Goal: Obtain resource: Download file/media

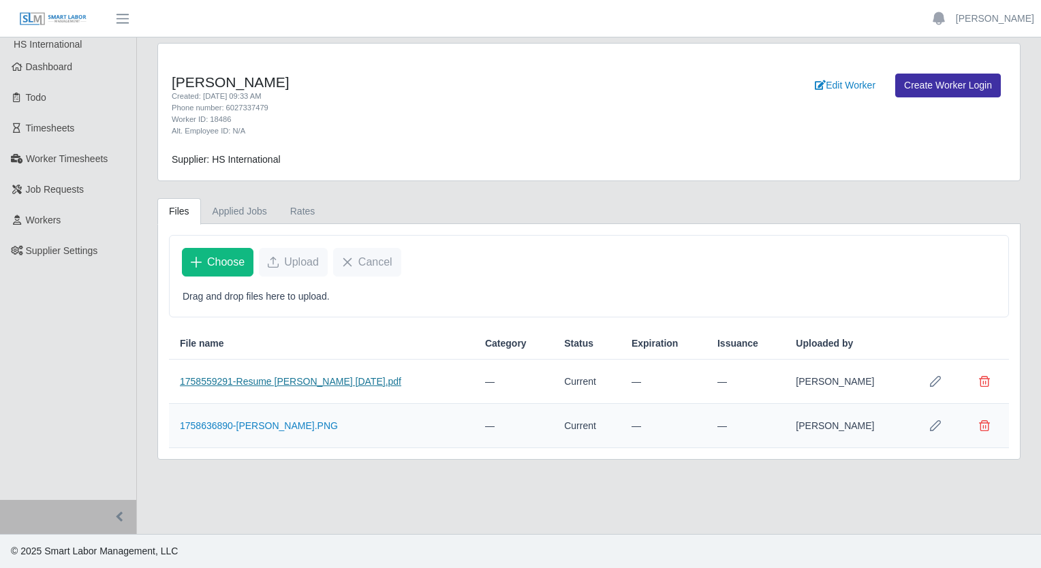
click at [322, 376] on link "1758559291-Resume Carlos Rios Today.pdf" at bounding box center [291, 381] width 222 height 11
click at [278, 429] on link "1758636890-Carlos Rios.PNG" at bounding box center [259, 426] width 158 height 11
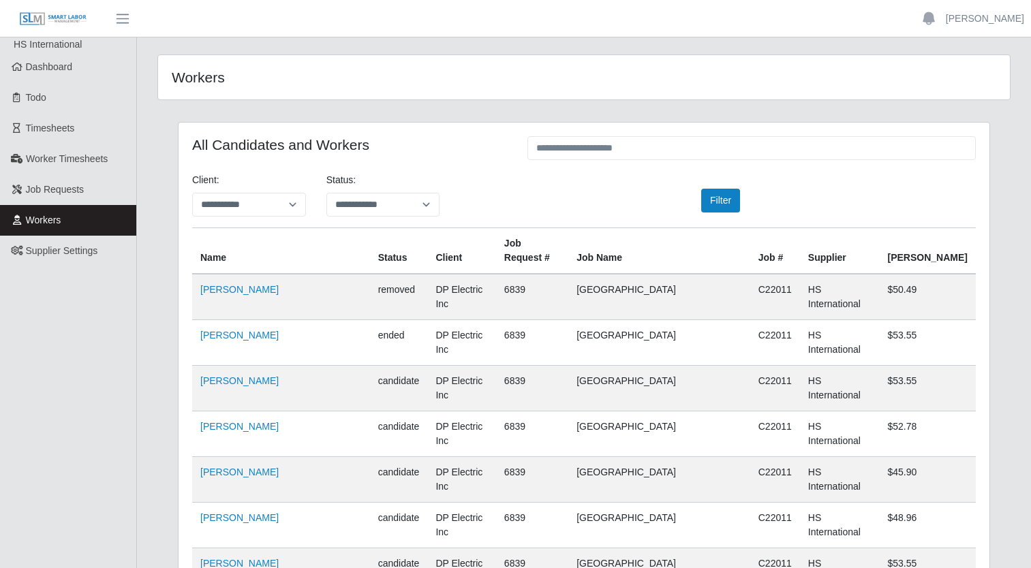
scroll to position [9380, 0]
click at [87, 225] on link "Workers" at bounding box center [68, 220] width 136 height 31
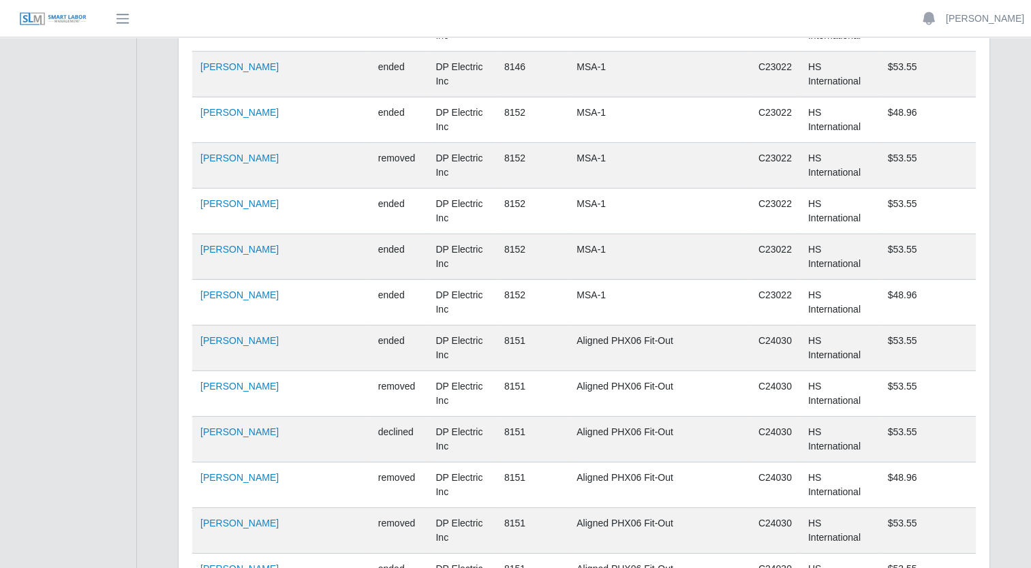
scroll to position [9411, 0]
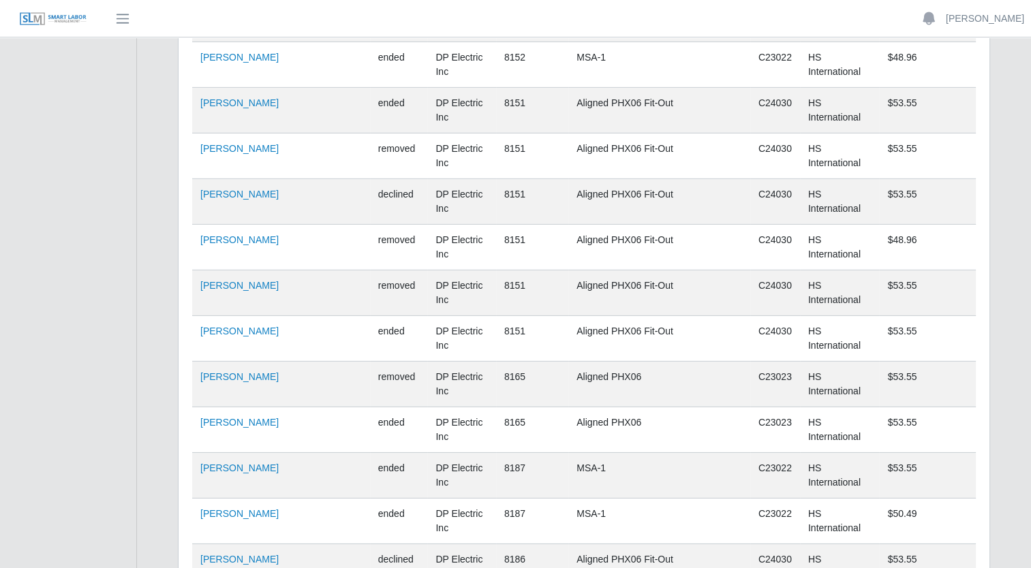
drag, startPoint x: 243, startPoint y: 371, endPoint x: 236, endPoint y: 383, distance: 13.4
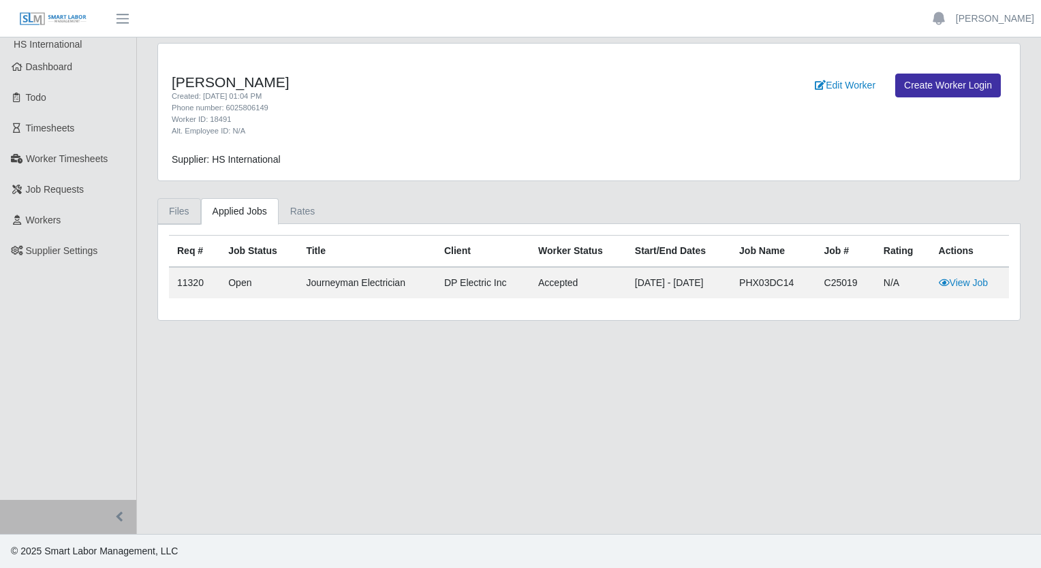
click at [172, 207] on link "Files" at bounding box center [179, 211] width 44 height 27
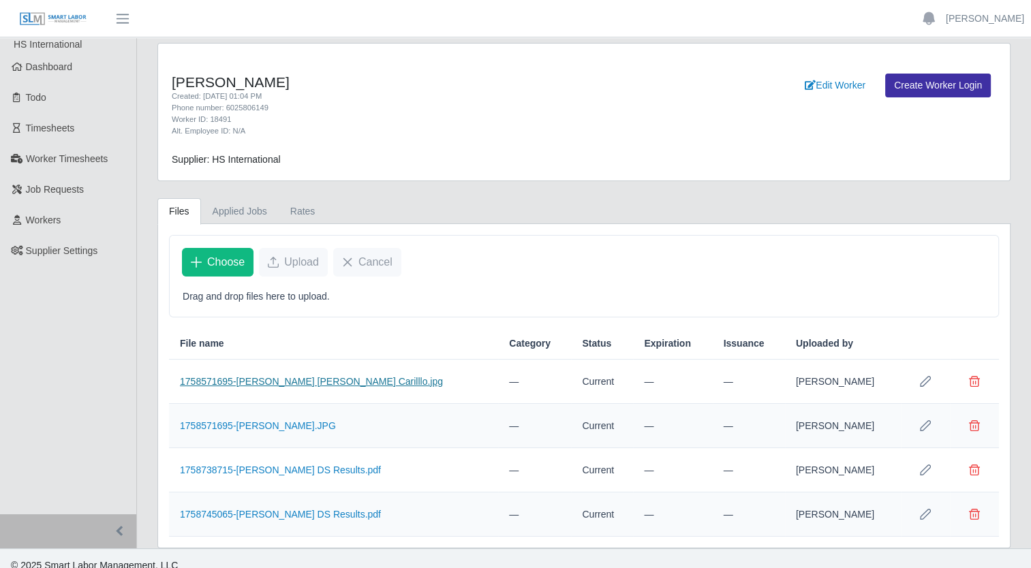
click at [316, 384] on link "1758571695-Jose Antonio Carilllo.jpg" at bounding box center [311, 381] width 263 height 11
click at [272, 427] on link "1758571695-Jose Carillo.JPG" at bounding box center [258, 426] width 156 height 11
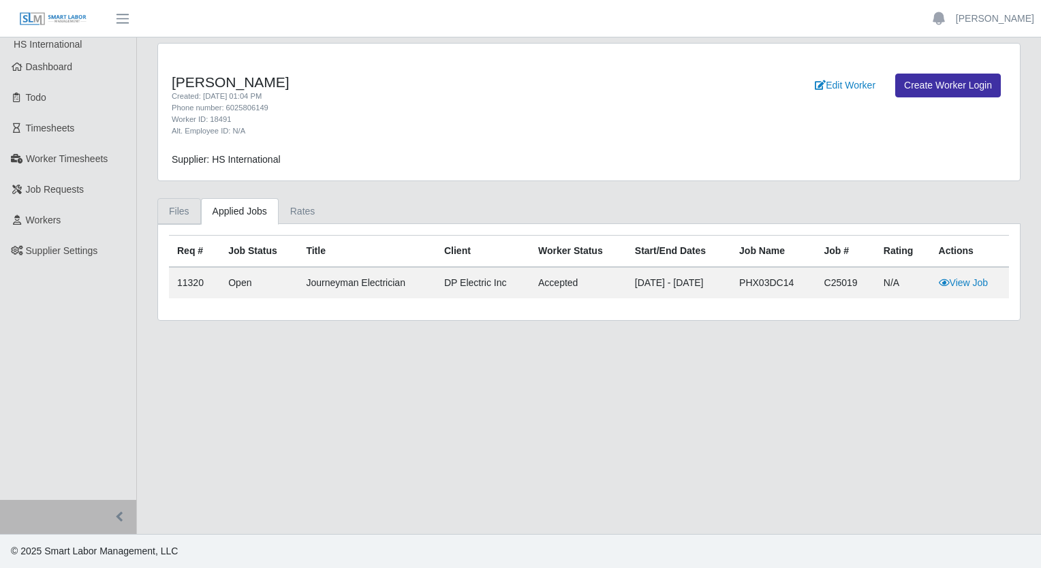
click at [171, 211] on link "Files" at bounding box center [179, 211] width 44 height 27
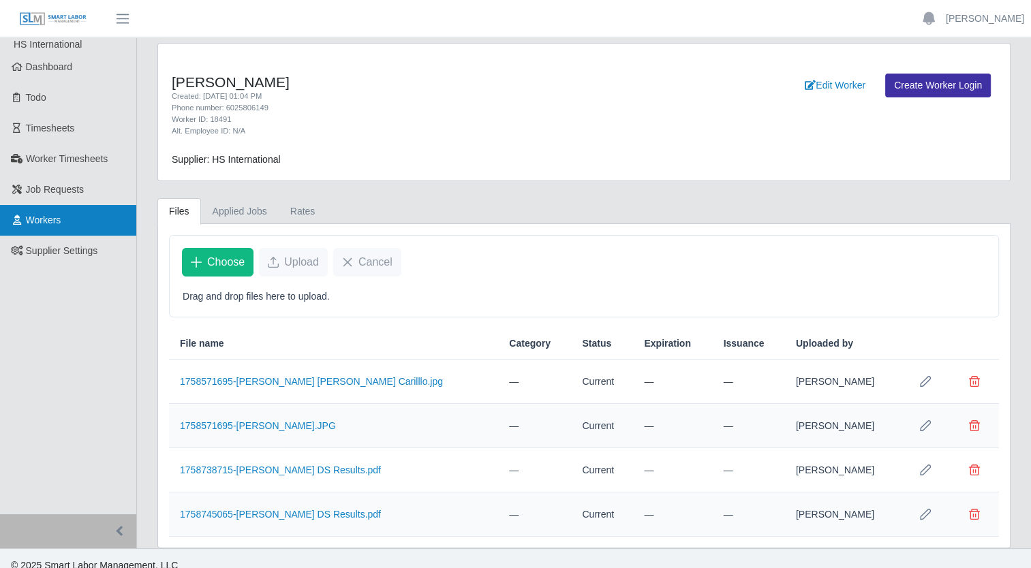
click at [48, 222] on span "Workers" at bounding box center [43, 220] width 35 height 11
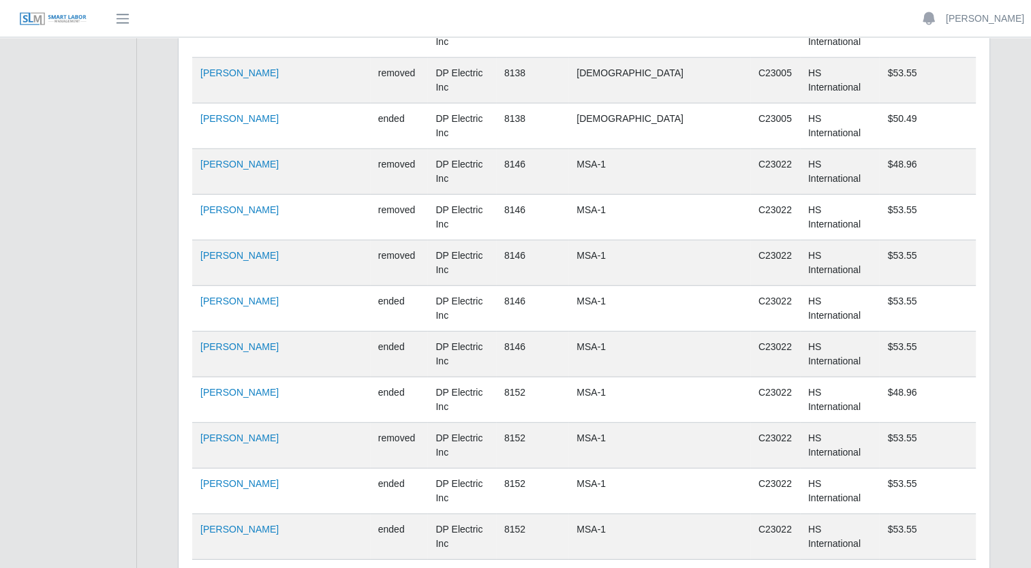
scroll to position [9411, 0]
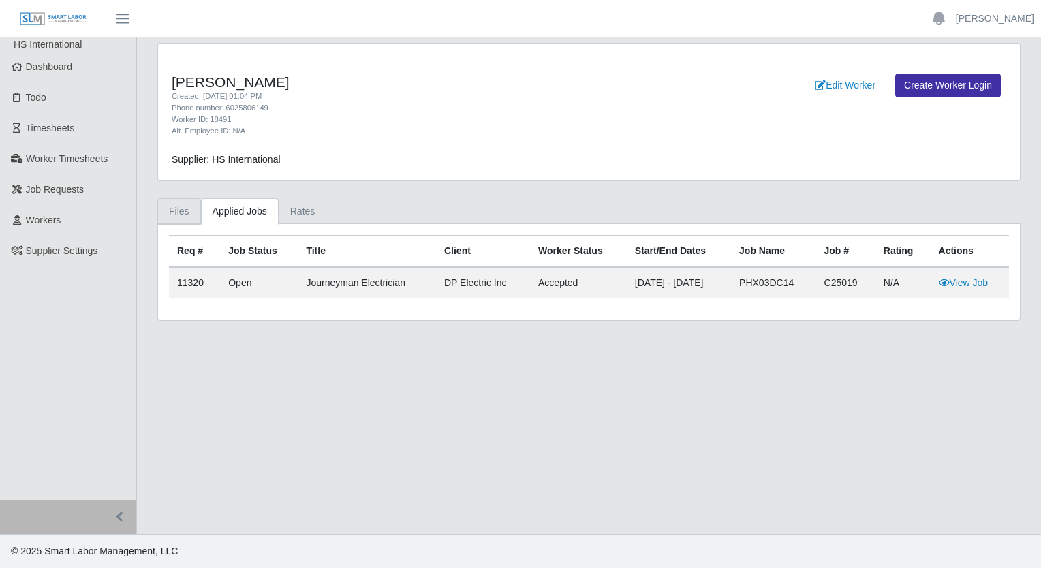
click at [185, 218] on link "Files" at bounding box center [179, 211] width 44 height 27
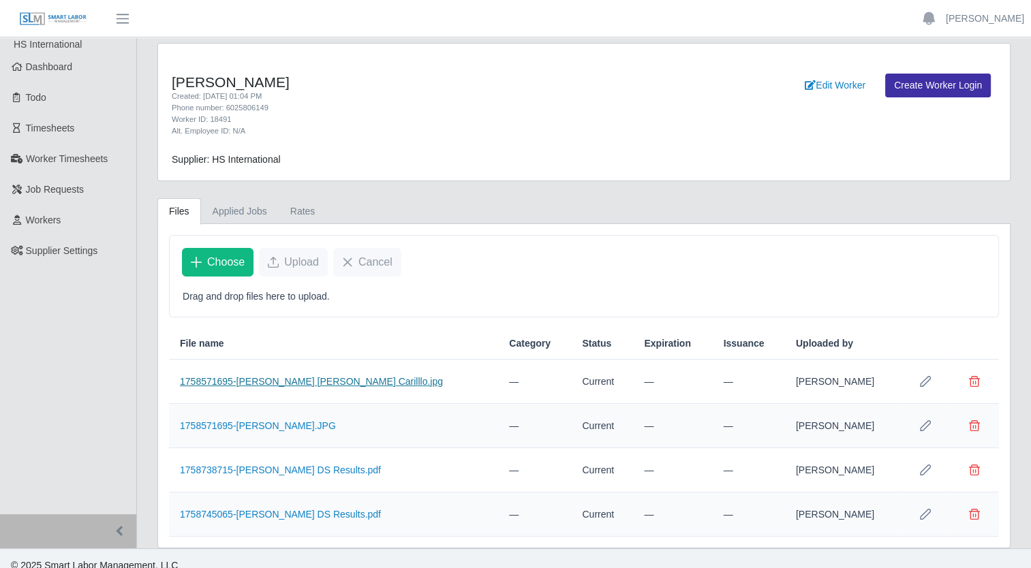
click at [310, 378] on link "1758571695-[PERSON_NAME] [PERSON_NAME] Carilllo.jpg" at bounding box center [311, 381] width 263 height 11
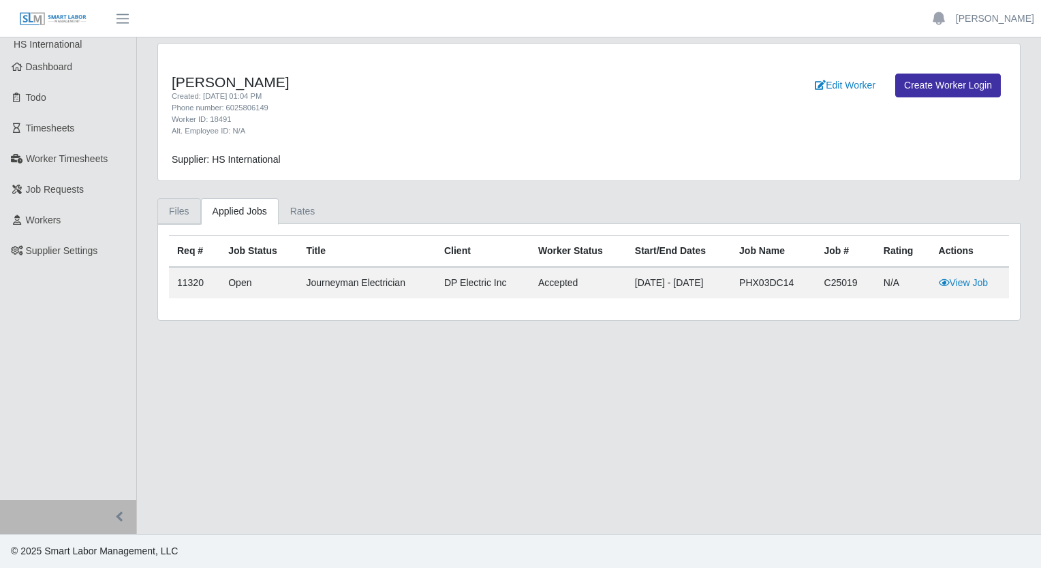
click at [166, 207] on link "Files" at bounding box center [179, 211] width 44 height 27
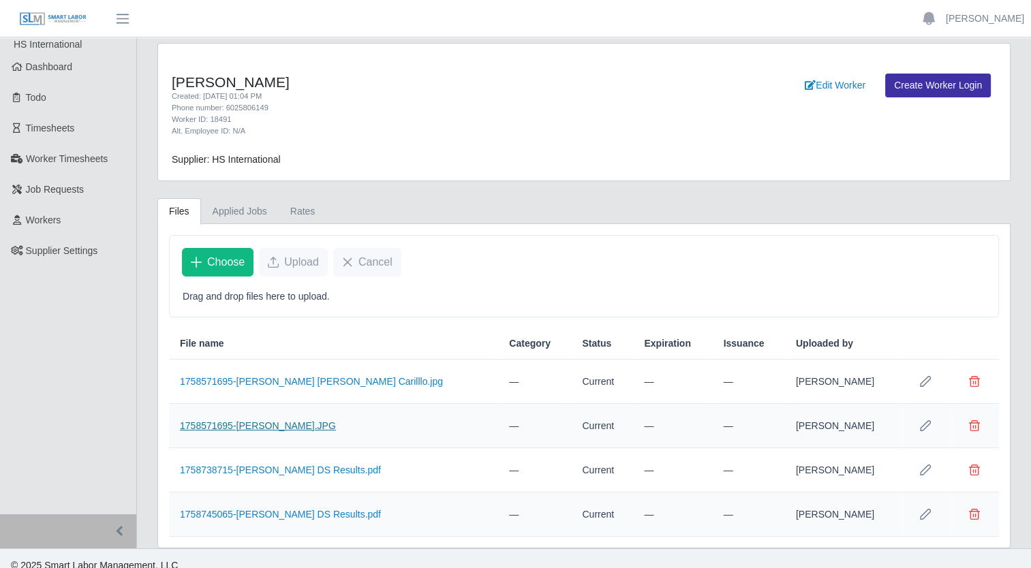
click at [278, 427] on link "1758571695-Jose Carillo.JPG" at bounding box center [258, 426] width 156 height 11
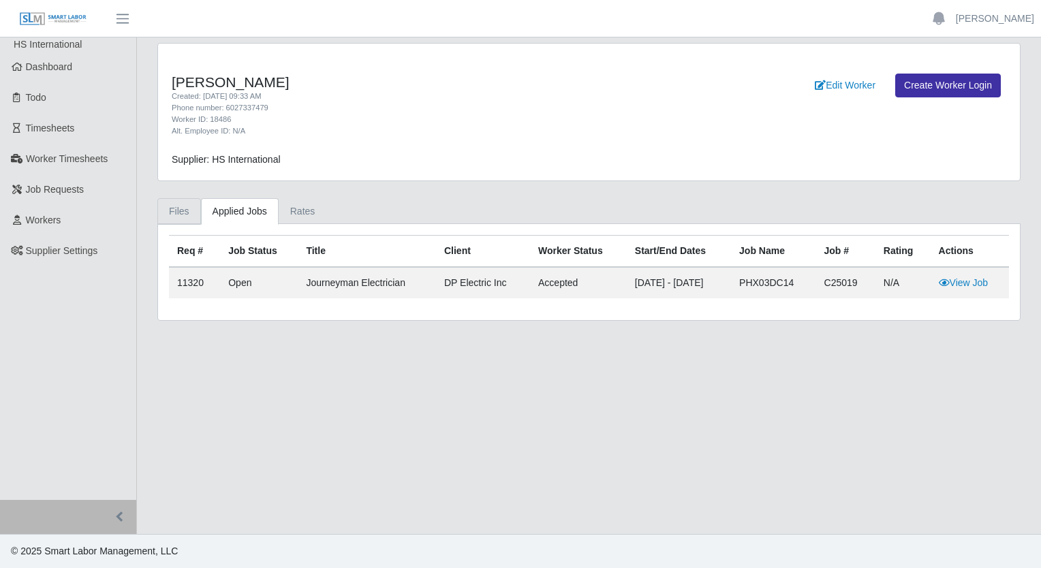
click at [185, 206] on link "Files" at bounding box center [179, 211] width 44 height 27
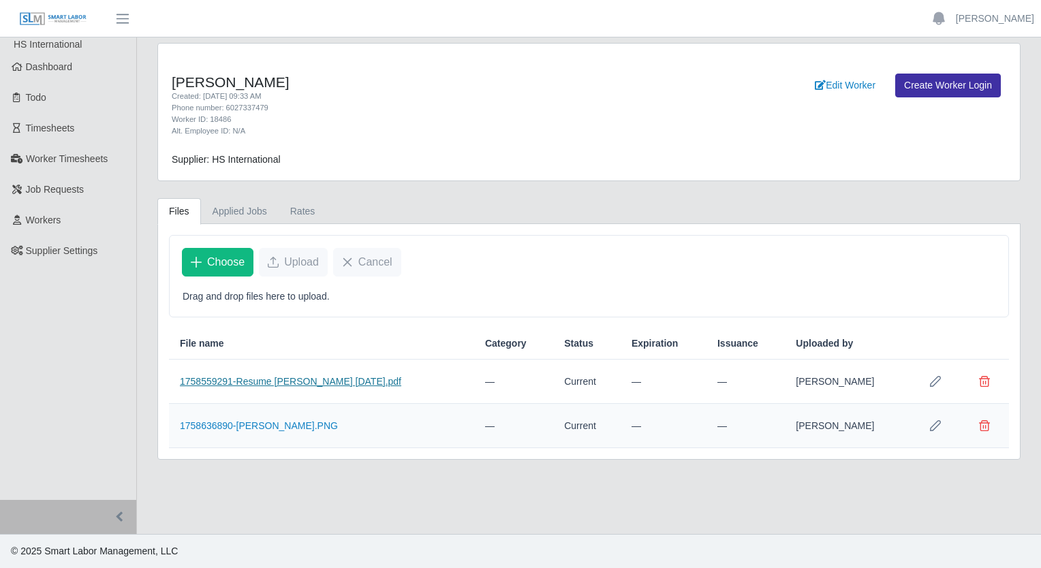
click at [329, 384] on link "1758559291-Resume [PERSON_NAME] [DATE].pdf" at bounding box center [291, 381] width 222 height 11
click at [240, 421] on link "1758636890-[PERSON_NAME].PNG" at bounding box center [259, 426] width 158 height 11
click at [42, 216] on span "Workers" at bounding box center [43, 220] width 35 height 11
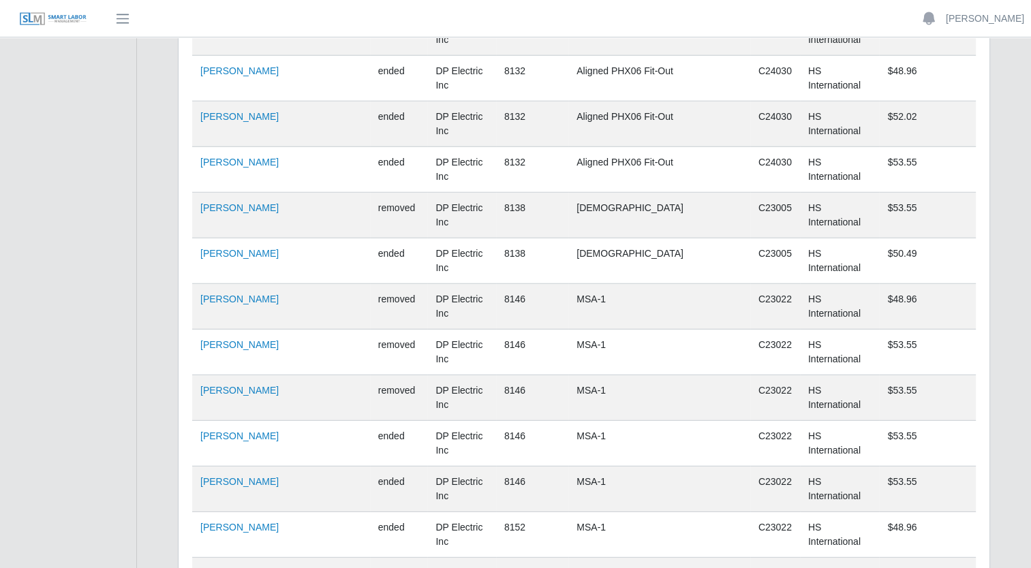
scroll to position [9411, 0]
